Goal: Check status: Check status

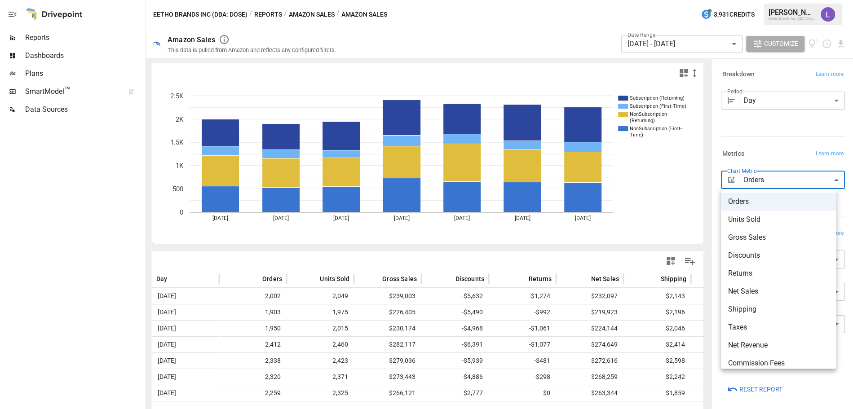
scroll to position [27, 0]
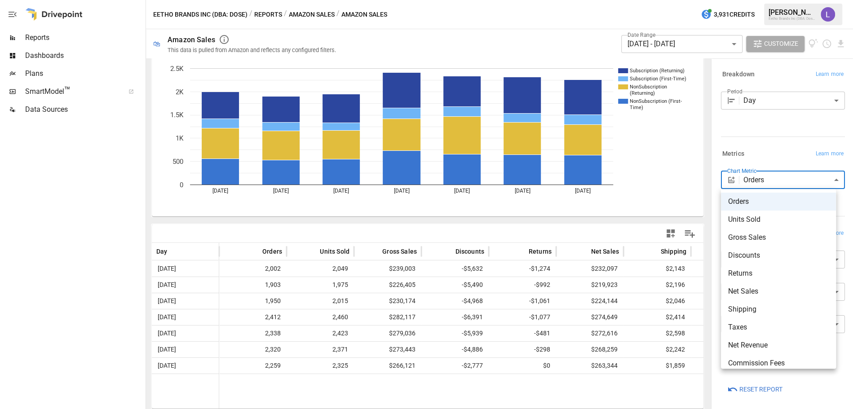
click at [668, 42] on div at bounding box center [426, 204] width 853 height 409
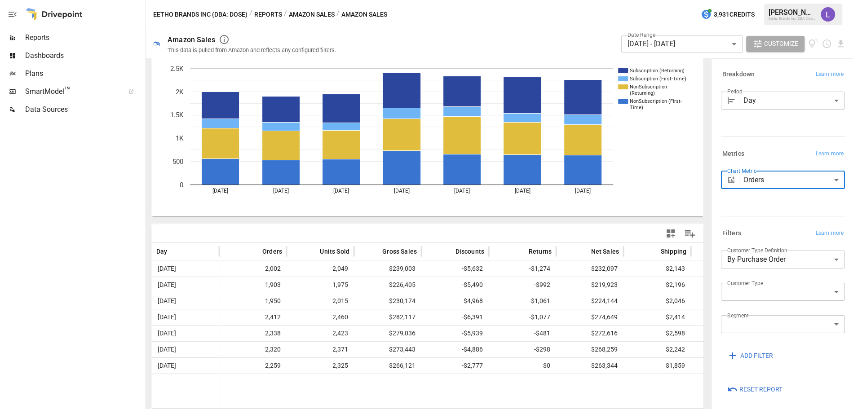
click at [668, 0] on body "Reports Dashboards Plans SmartModel ™ Data Sources Eetho Brands Inc (DBA: Dose)…" at bounding box center [426, 0] width 853 height 0
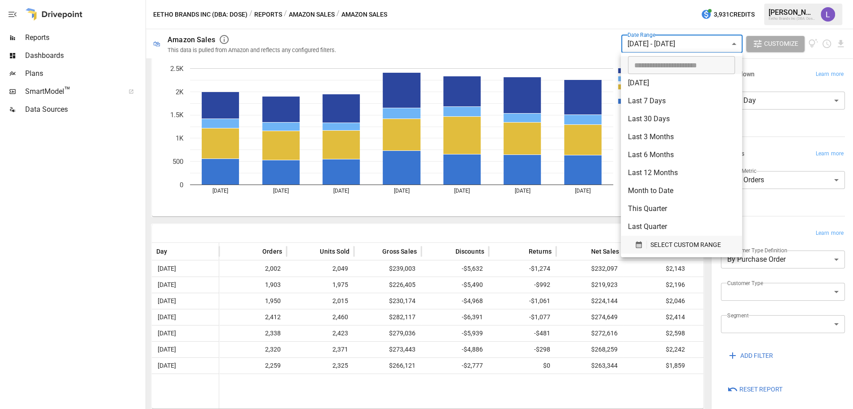
click at [678, 243] on span "SELECT CUSTOM RANGE" at bounding box center [685, 244] width 71 height 11
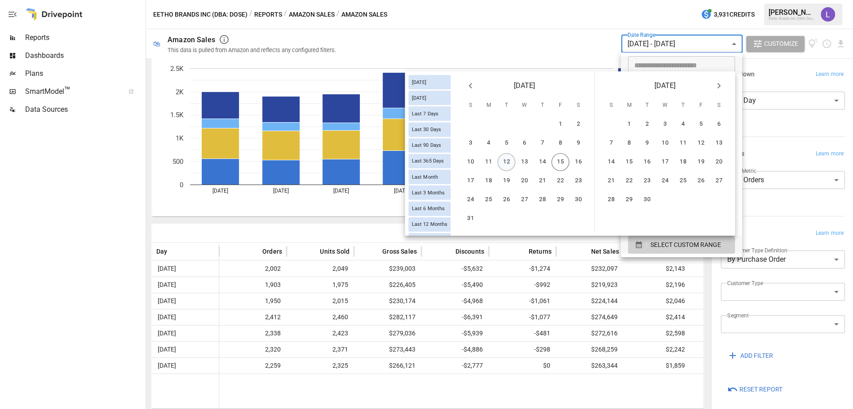
click at [510, 163] on button "12" at bounding box center [507, 162] width 18 height 18
click at [538, 163] on button "14" at bounding box center [543, 162] width 18 height 18
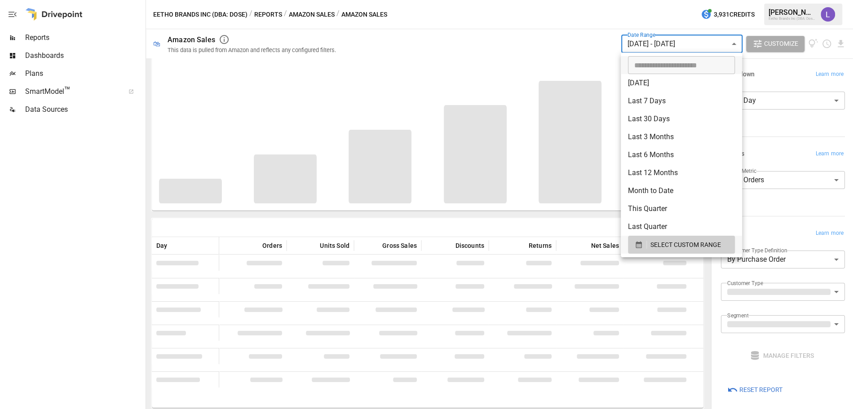
scroll to position [27, 0]
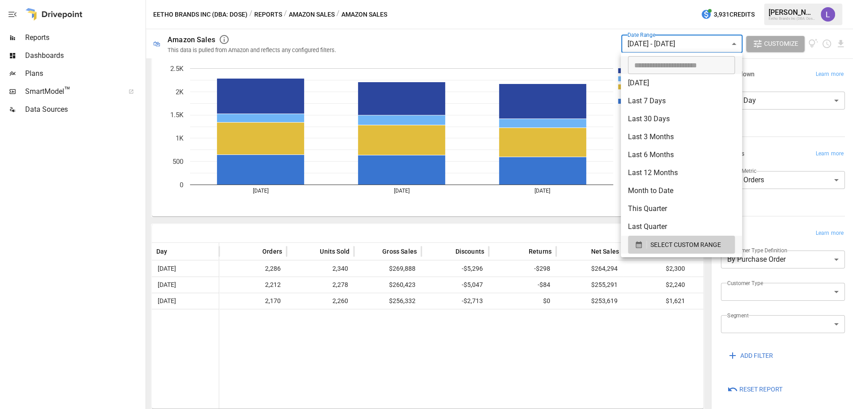
click at [763, 293] on div at bounding box center [426, 204] width 853 height 409
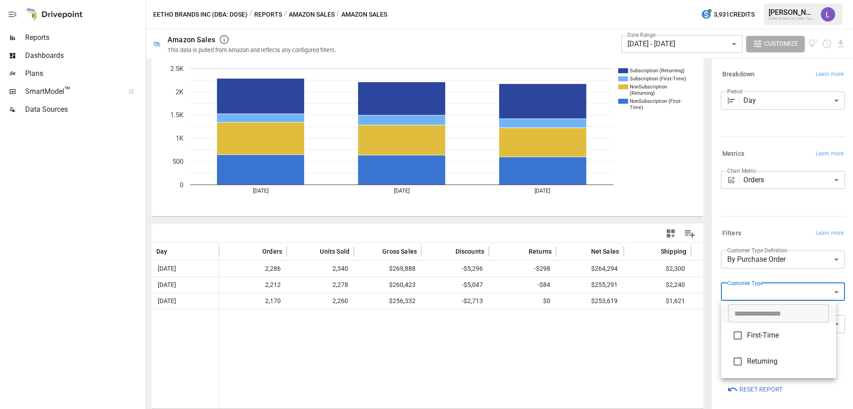
click at [763, 0] on body "**********" at bounding box center [426, 0] width 853 height 0
click at [763, 340] on span "First-Time" at bounding box center [788, 335] width 82 height 11
type input "**********"
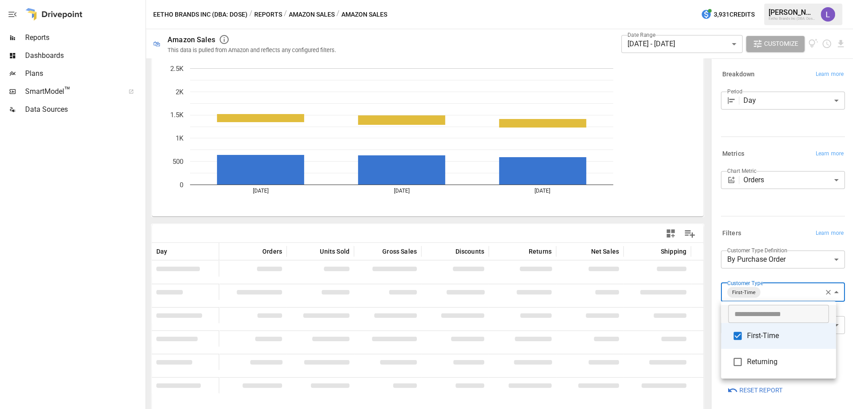
scroll to position [27, 0]
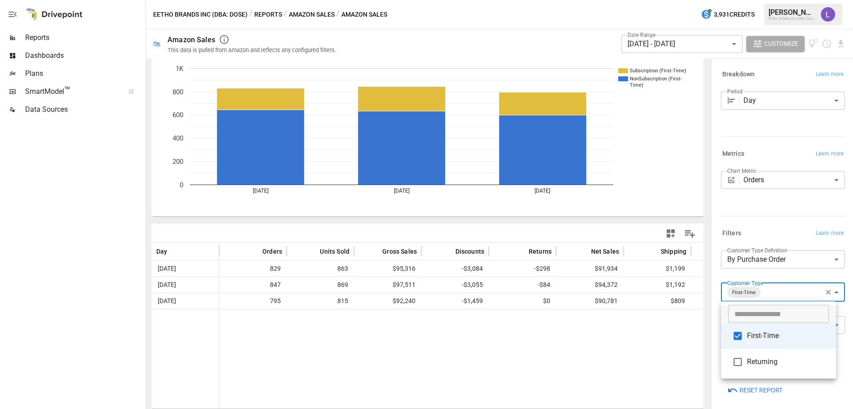
click at [821, 291] on div at bounding box center [426, 204] width 853 height 409
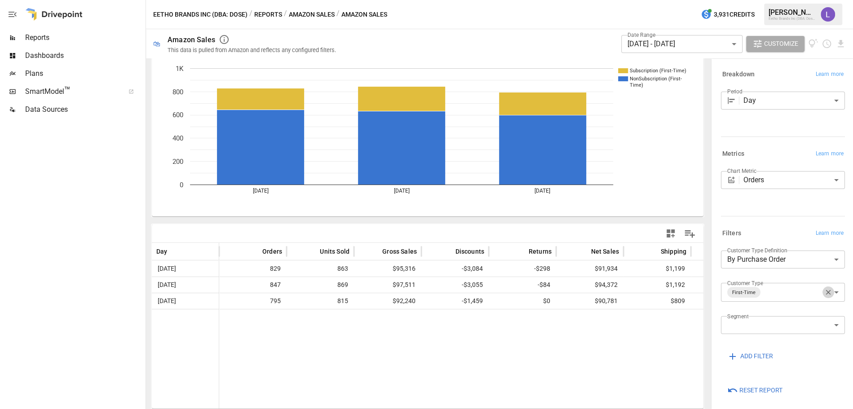
click at [824, 292] on icon "button" at bounding box center [828, 292] width 8 height 8
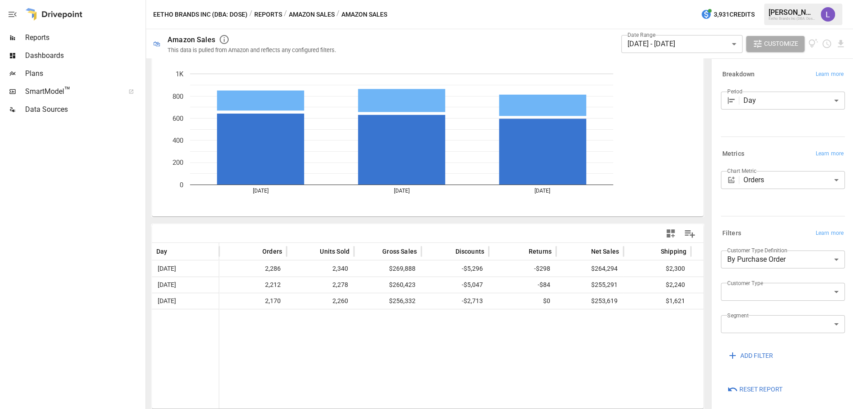
scroll to position [27, 0]
